Goal: Task Accomplishment & Management: Complete application form

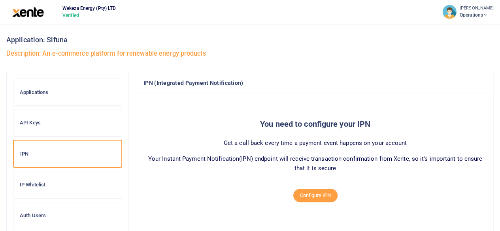
click at [465, 20] on ul "[PERSON_NAME] Operations Current plan BASIC Help Center Logout" at bounding box center [468, 12] width 64 height 24
click at [471, 13] on span "Operations" at bounding box center [476, 14] width 34 height 7
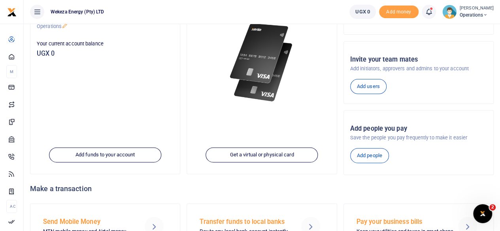
scroll to position [96, 0]
click at [362, 88] on link "Add users" at bounding box center [368, 86] width 36 height 15
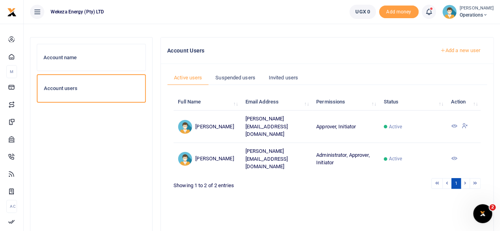
scroll to position [32, 0]
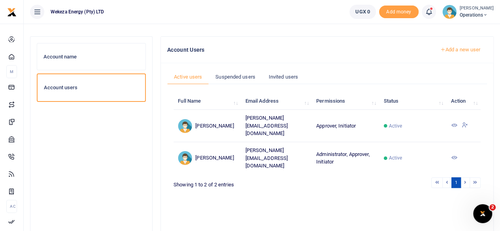
click at [455, 52] on link "Add a new user" at bounding box center [460, 49] width 54 height 13
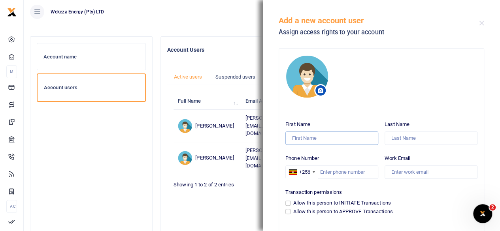
click at [318, 137] on input "First Name" at bounding box center [331, 138] width 93 height 13
type input "Henry"
click at [405, 140] on input "Last Name" at bounding box center [430, 138] width 93 height 13
type input "Kirumira"
click at [401, 175] on input "Work Email" at bounding box center [430, 172] width 93 height 13
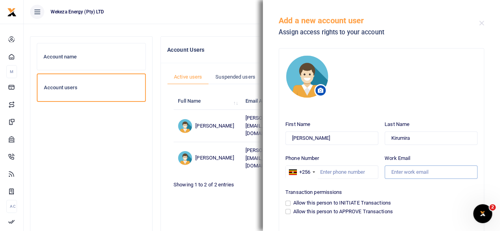
paste input "https://docs.xente.co/start/ipn#instant-payment-notification"
type input "https://docs.xente.co/start/ipn#instant-payment-notification"
click at [404, 170] on input "Work Email" at bounding box center [430, 172] width 93 height 13
paste input "henry@wekeza.energy"
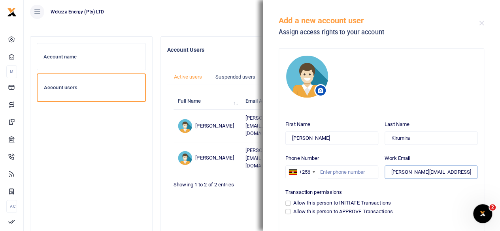
type input "henry@wekeza.energy"
click at [324, 171] on input "Phone Number" at bounding box center [331, 172] width 93 height 13
paste input "(0) 771337035"
click at [328, 172] on input "(0) 771337035" at bounding box center [331, 172] width 93 height 13
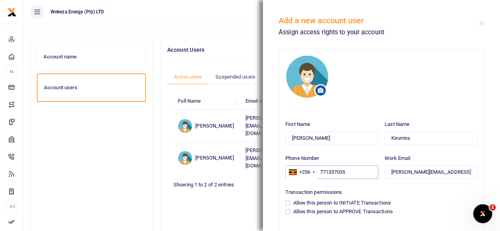
type input "771337035"
click at [396, 188] on div "Transaction permissions Allow this person to INITIATE Transactions Allow this p…" at bounding box center [381, 200] width 192 height 30
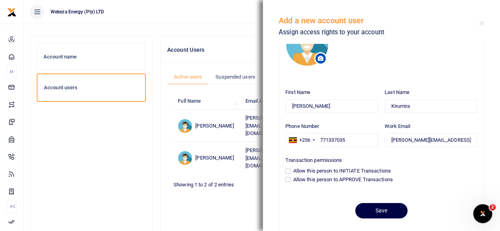
scroll to position [34, 0]
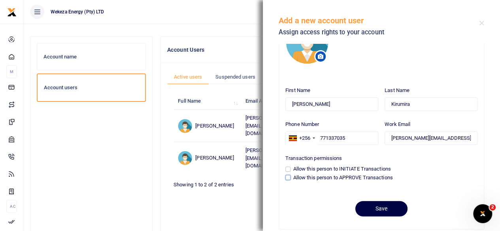
click at [288, 177] on input "Allow this person to APPROVE Transactions" at bounding box center [287, 177] width 5 height 5
checkbox input "true"
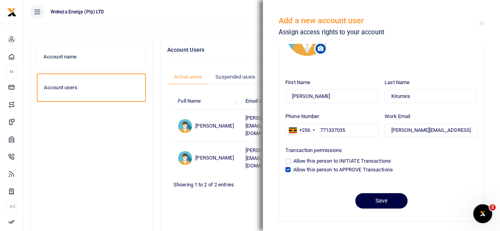
scroll to position [44, 0]
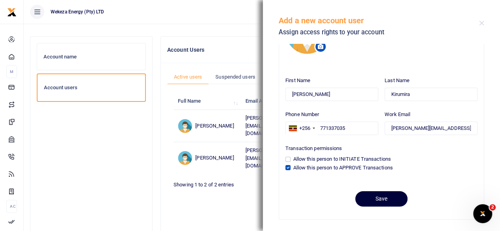
click at [378, 196] on button "Save" at bounding box center [381, 198] width 52 height 15
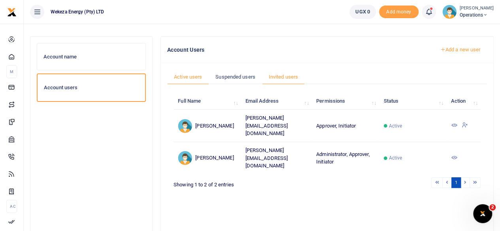
click at [276, 73] on link "Invited users" at bounding box center [283, 77] width 43 height 15
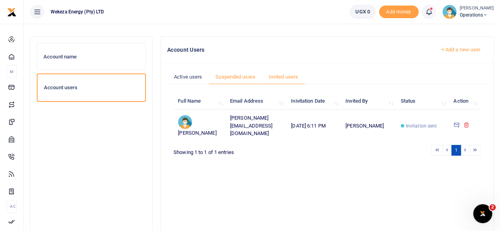
click at [227, 78] on link "Suspended users" at bounding box center [235, 77] width 53 height 15
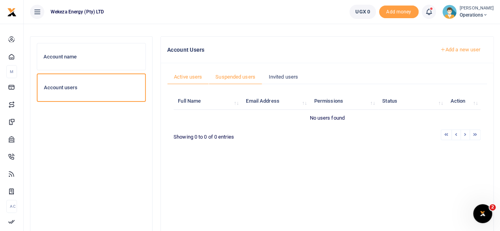
click at [192, 76] on link "Active users" at bounding box center [187, 77] width 41 height 15
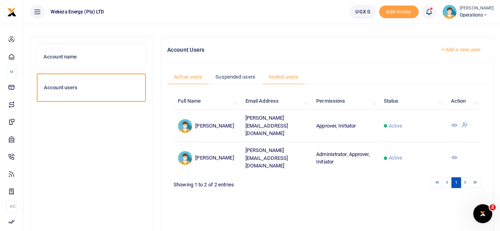
click at [282, 72] on link "Invited users" at bounding box center [283, 77] width 43 height 15
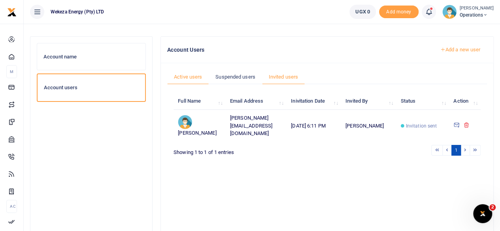
click at [186, 76] on link "Active users" at bounding box center [187, 77] width 41 height 15
